Goal: Task Accomplishment & Management: Manage account settings

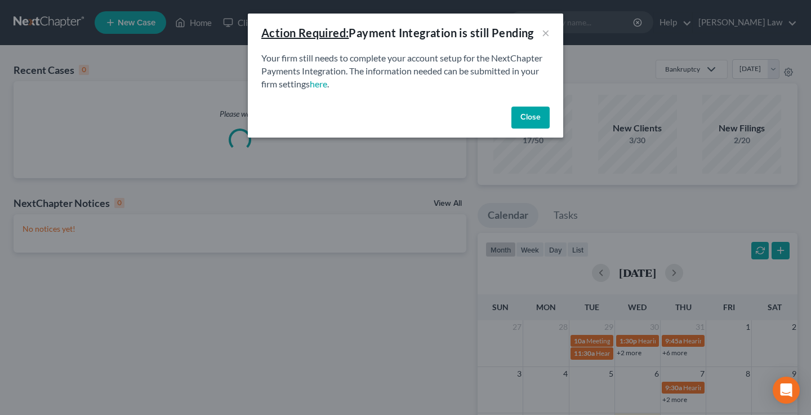
click at [527, 116] on button "Close" at bounding box center [531, 117] width 38 height 23
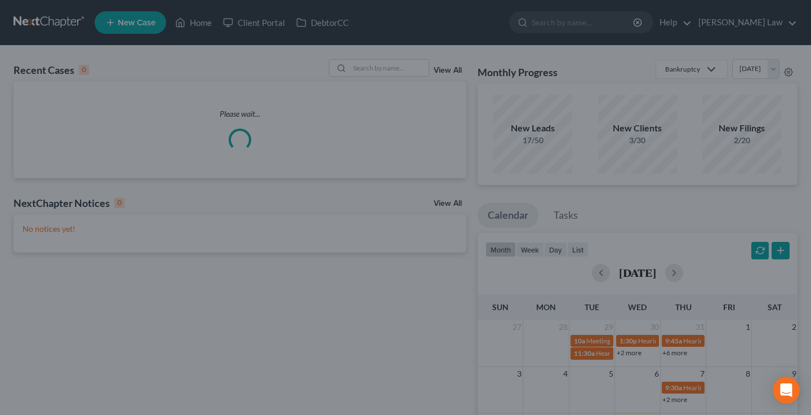
click at [596, 21] on input "search" at bounding box center [583, 22] width 103 height 21
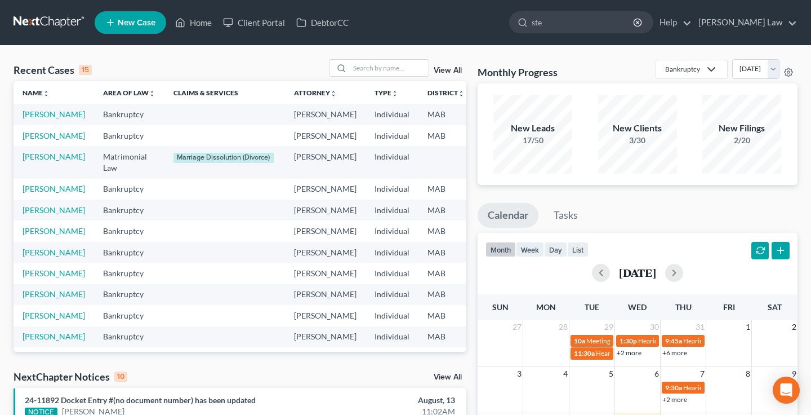
type input "stev"
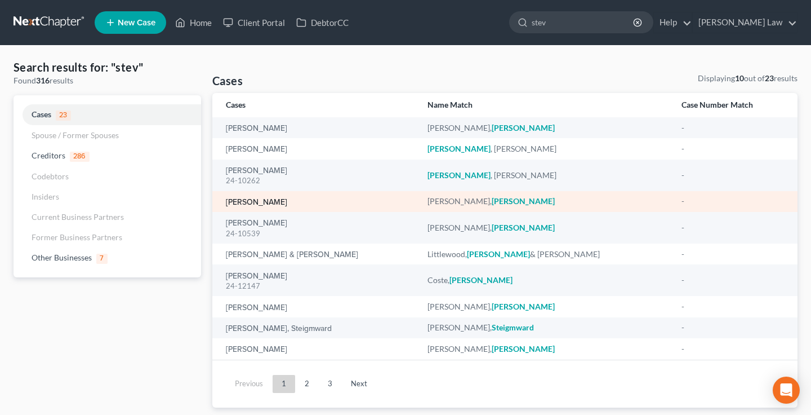
click at [269, 204] on link "[PERSON_NAME]" at bounding box center [256, 202] width 61 height 8
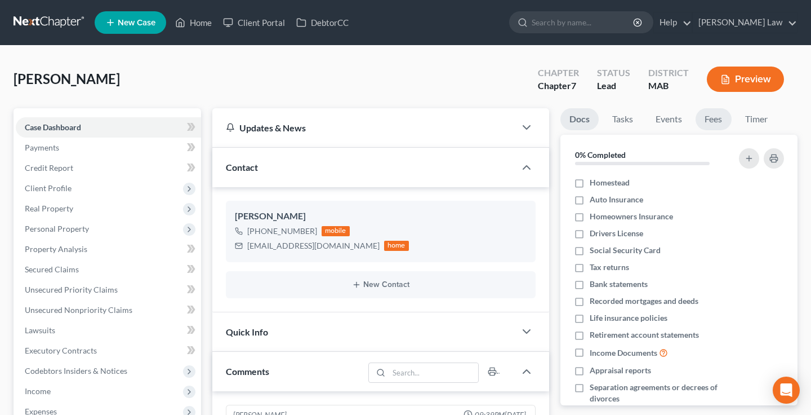
click at [728, 119] on link "Fees" at bounding box center [714, 119] width 36 height 22
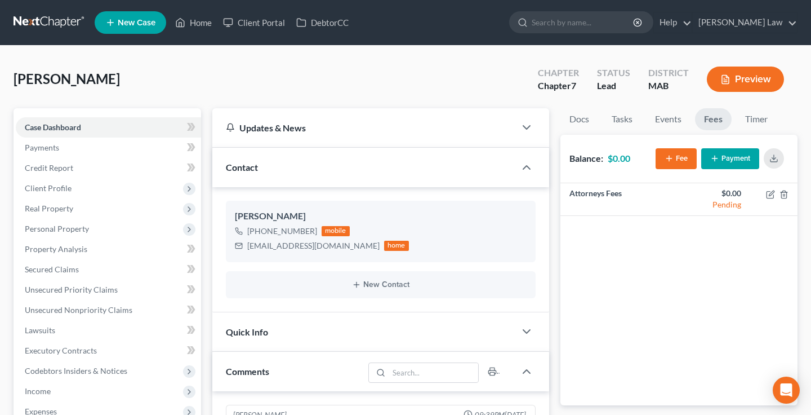
click at [728, 175] on div "Balance: $0.00 Fee Payment" at bounding box center [679, 159] width 237 height 48
click at [728, 166] on button "Payment" at bounding box center [731, 158] width 58 height 21
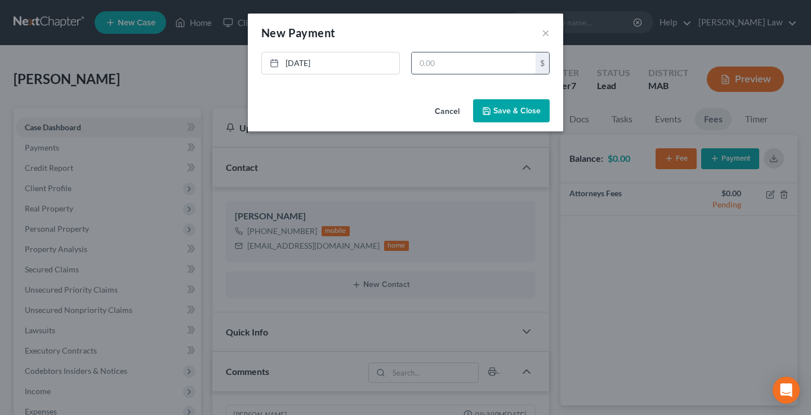
click at [471, 52] on input "text" at bounding box center [474, 62] width 124 height 21
type input "500"
click at [496, 110] on button "Save & Close" at bounding box center [511, 111] width 77 height 24
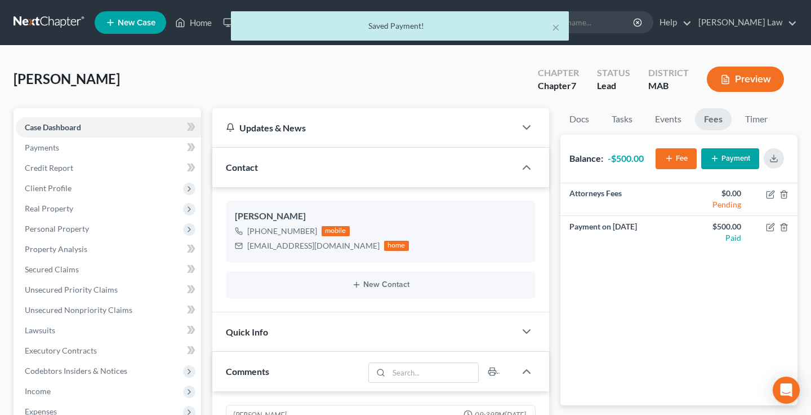
click at [671, 301] on div "Attorneys Fees $0.00 Pending Payment on [DATE] $500.00 Paid" at bounding box center [679, 294] width 237 height 222
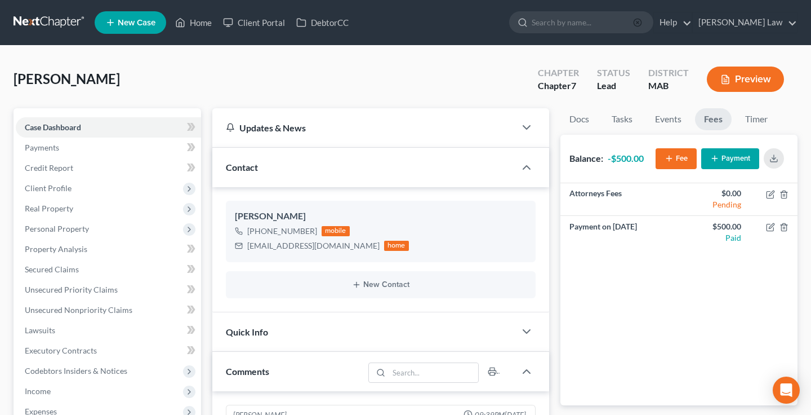
click at [642, 19] on icon "button" at bounding box center [637, 22] width 9 height 9
click at [635, 21] on input "search" at bounding box center [583, 22] width 103 height 21
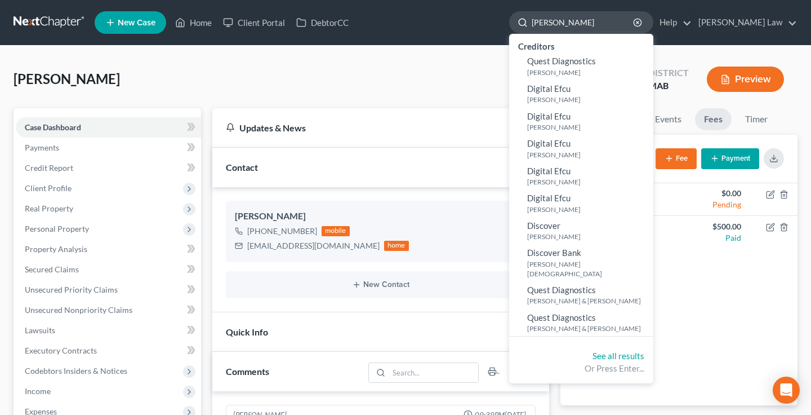
type input "[PERSON_NAME]"
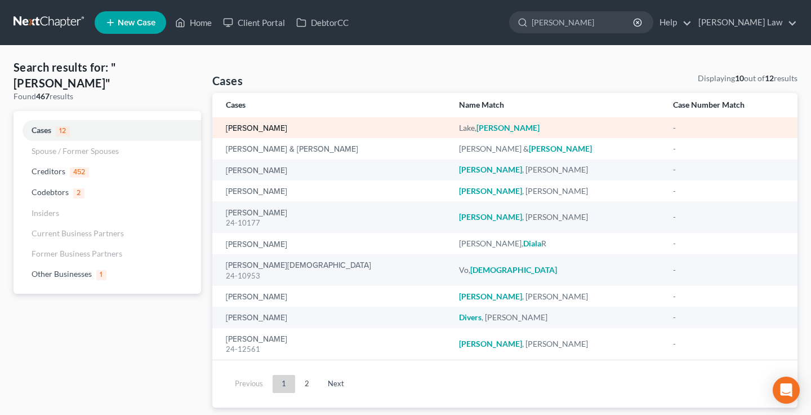
click at [255, 130] on link "[PERSON_NAME]" at bounding box center [256, 129] width 61 height 8
select select "3"
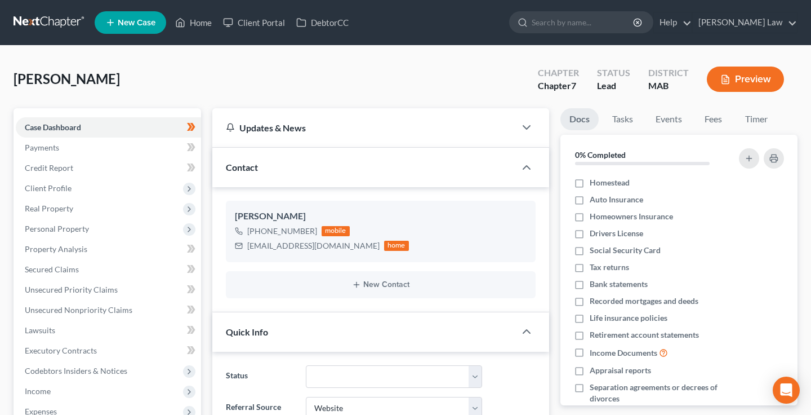
scroll to position [83, 0]
click at [727, 133] on li "Fees" at bounding box center [714, 121] width 36 height 26
click at [725, 106] on div "[PERSON_NAME] Upgraded Chapter Chapter 7 Status Lead District MAB Preview" at bounding box center [406, 83] width 784 height 49
click at [723, 113] on link "Fees" at bounding box center [714, 119] width 36 height 22
